Goal: Download file/media

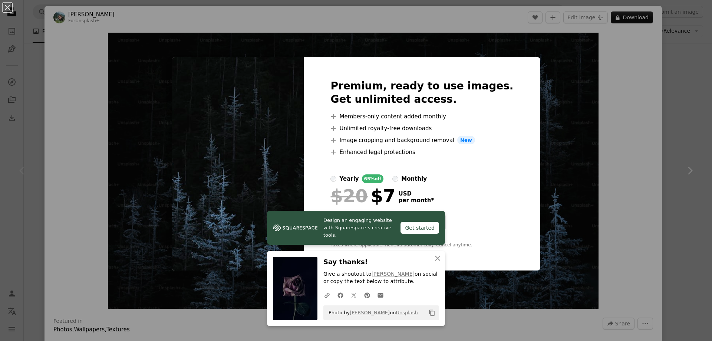
click at [664, 110] on div "An X shape Premium, ready to use images. Get unlimited access. A plus sign Memb…" at bounding box center [356, 170] width 712 height 341
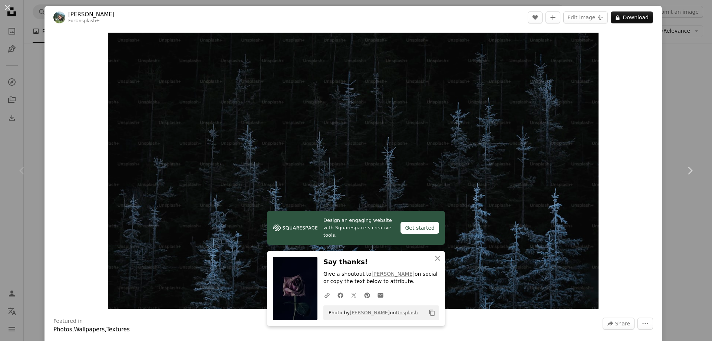
click at [670, 107] on div "An X shape Chevron left Chevron right [PERSON_NAME] For Unsplash+ A heart A plu…" at bounding box center [356, 170] width 712 height 341
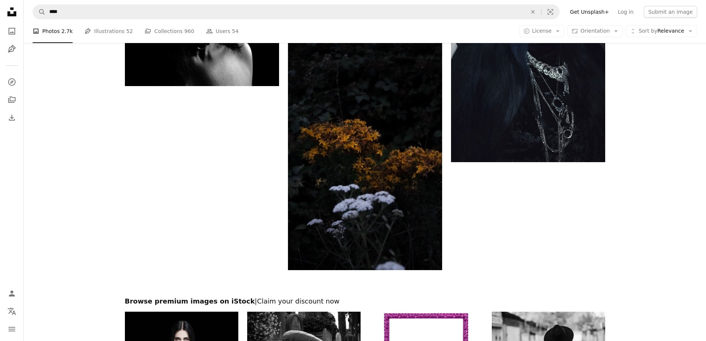
scroll to position [1557, 0]
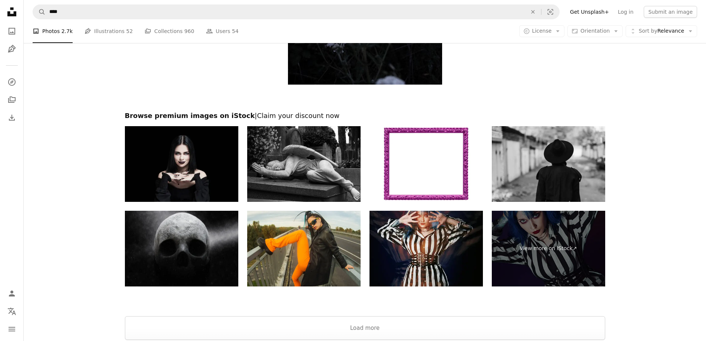
click at [194, 254] on img at bounding box center [181, 249] width 113 height 76
click at [108, 30] on link "Pen Tool Illustrations 52" at bounding box center [109, 31] width 48 height 24
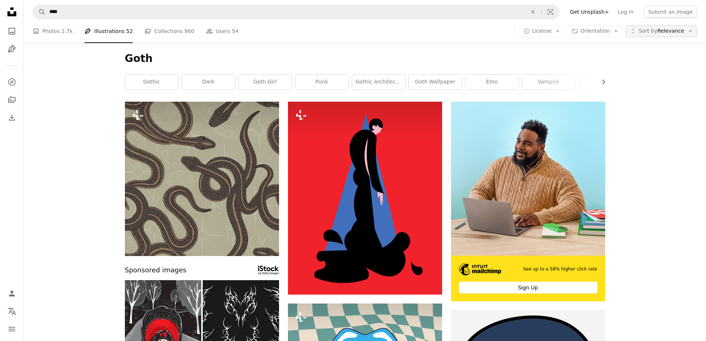
click at [650, 33] on span "Sort by" at bounding box center [648, 31] width 19 height 6
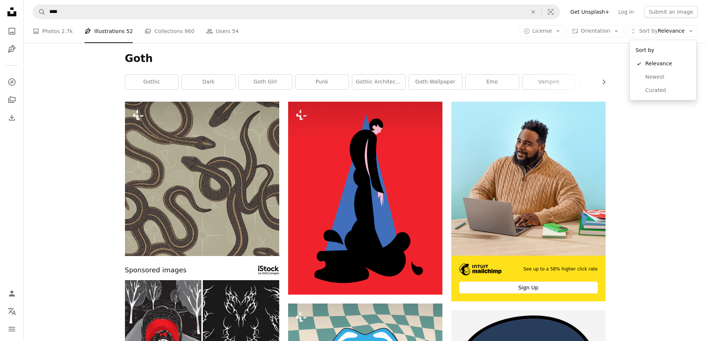
click at [653, 180] on body "Unsplash logo Unsplash Home A photo Pen Tool A compass A stack of folders Downl…" at bounding box center [353, 170] width 706 height 341
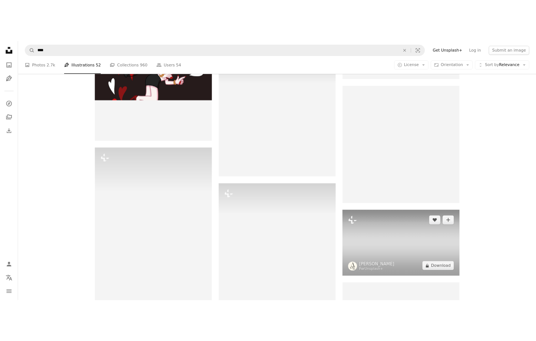
scroll to position [816, 0]
